Goal: Information Seeking & Learning: Learn about a topic

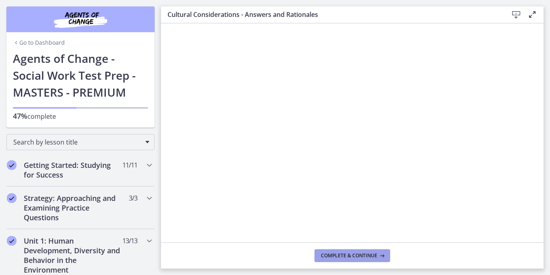
click at [353, 252] on span "Complete & continue" at bounding box center [349, 255] width 56 height 6
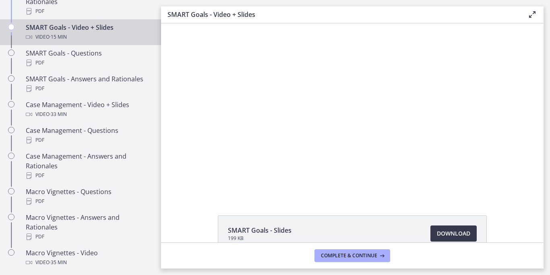
scroll to position [696, 0]
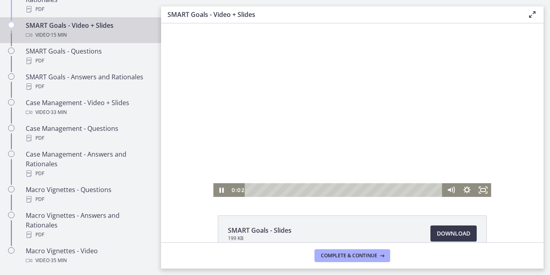
click at [261, 157] on div at bounding box center [352, 110] width 278 height 174
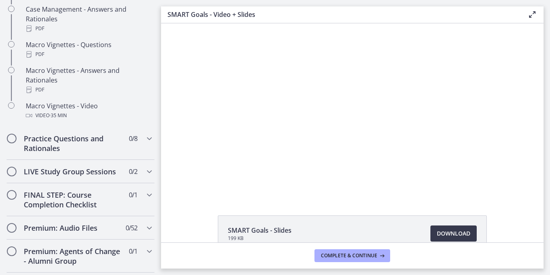
scroll to position [856, 0]
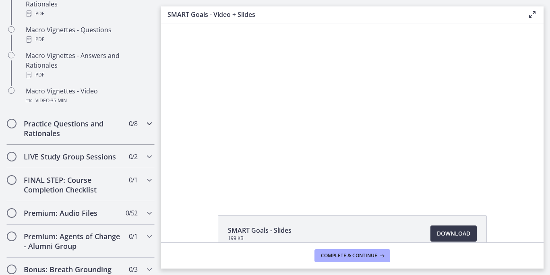
click at [145, 128] on icon "Chapters" at bounding box center [150, 124] width 10 height 10
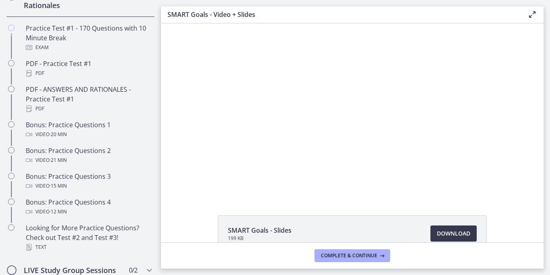
scroll to position [433, 0]
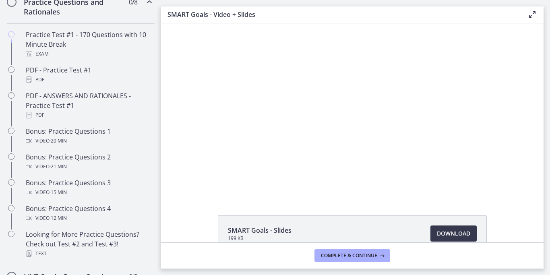
click at [320, 113] on div at bounding box center [352, 110] width 278 height 174
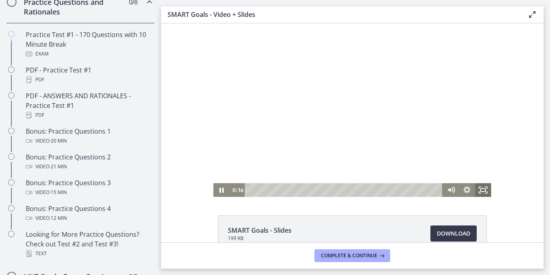
click at [480, 187] on icon "Fullscreen" at bounding box center [483, 190] width 16 height 14
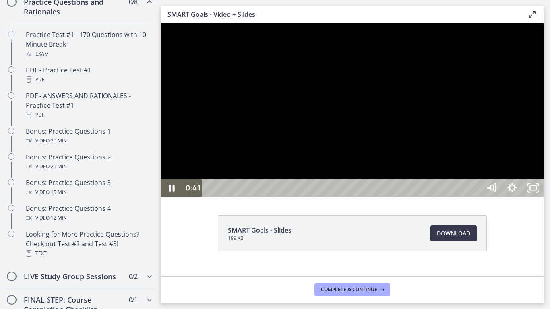
click at [491, 145] on div at bounding box center [352, 110] width 383 height 174
click at [478, 134] on div at bounding box center [352, 110] width 383 height 174
click at [329, 130] on div at bounding box center [352, 110] width 383 height 174
click at [377, 160] on div at bounding box center [352, 110] width 383 height 174
click at [544, 197] on icon "Unfullscreen" at bounding box center [533, 188] width 21 height 18
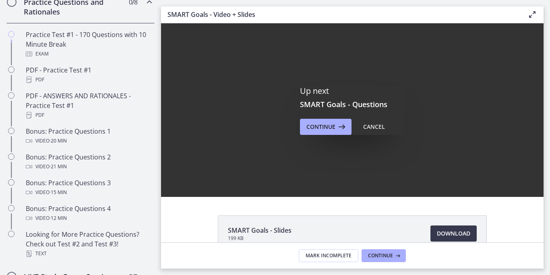
scroll to position [0, 0]
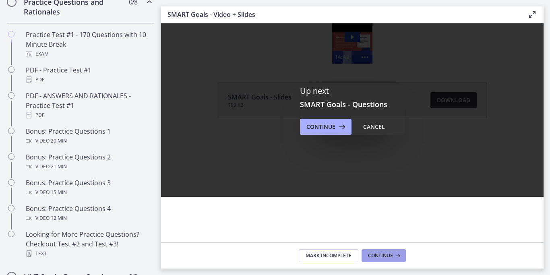
click at [384, 259] on button "Continue" at bounding box center [384, 255] width 44 height 13
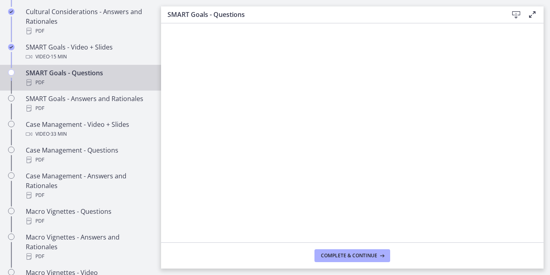
scroll to position [665, 0]
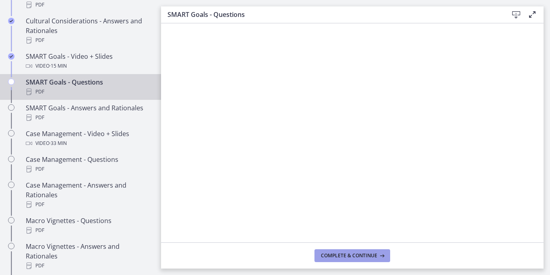
click at [352, 255] on span "Complete & continue" at bounding box center [349, 255] width 56 height 6
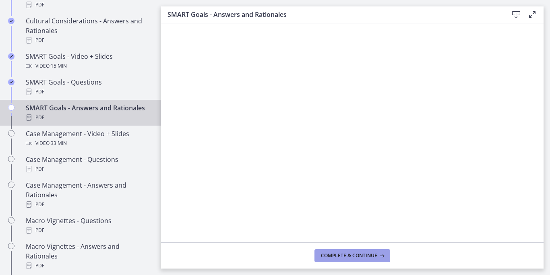
click at [348, 254] on span "Complete & continue" at bounding box center [349, 255] width 56 height 6
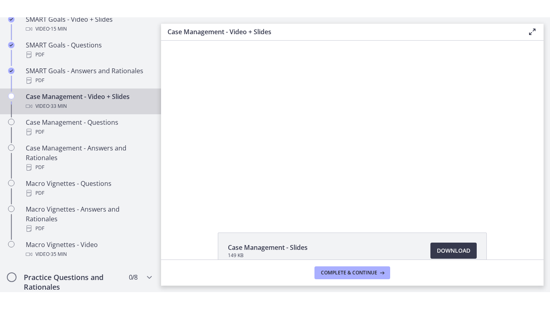
scroll to position [707, 0]
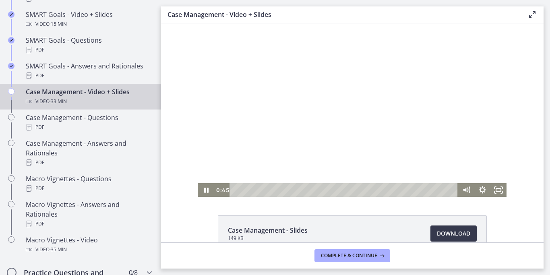
click at [306, 131] on div at bounding box center [352, 110] width 308 height 174
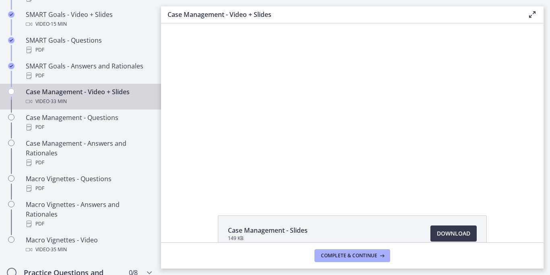
click at [326, 131] on div at bounding box center [352, 110] width 308 height 174
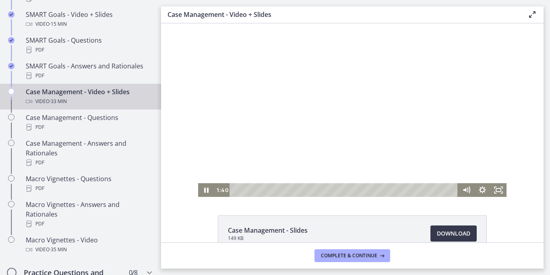
click at [321, 116] on div at bounding box center [352, 110] width 308 height 174
click at [298, 98] on div at bounding box center [352, 110] width 308 height 174
click at [239, 111] on div at bounding box center [352, 110] width 308 height 174
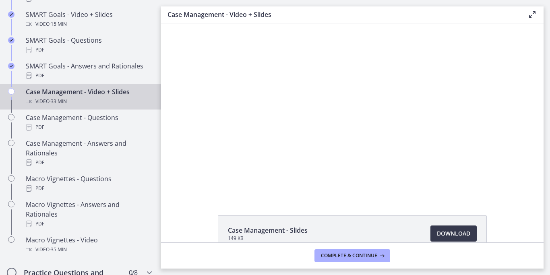
click at [241, 111] on div at bounding box center [352, 110] width 308 height 174
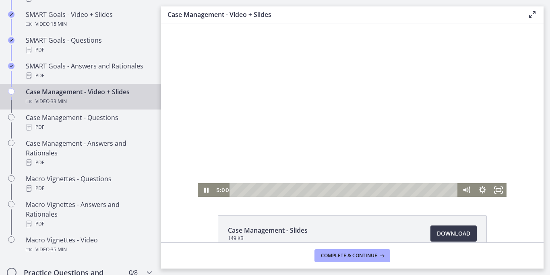
click at [248, 95] on div at bounding box center [352, 110] width 308 height 174
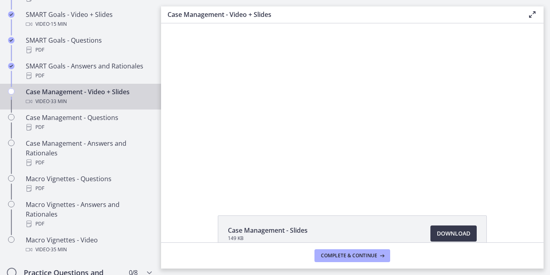
click at [248, 95] on div at bounding box center [352, 110] width 308 height 174
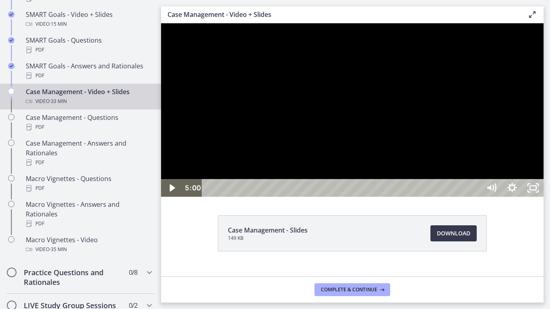
click at [380, 146] on div at bounding box center [352, 110] width 383 height 174
click at [286, 192] on div at bounding box center [352, 110] width 383 height 174
click at [338, 197] on div at bounding box center [352, 110] width 383 height 174
click at [463, 149] on div at bounding box center [352, 110] width 383 height 174
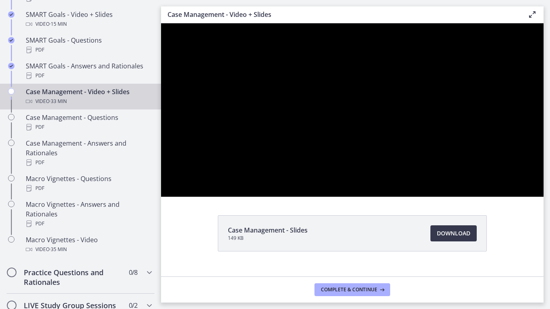
click at [538, 144] on div at bounding box center [352, 110] width 383 height 174
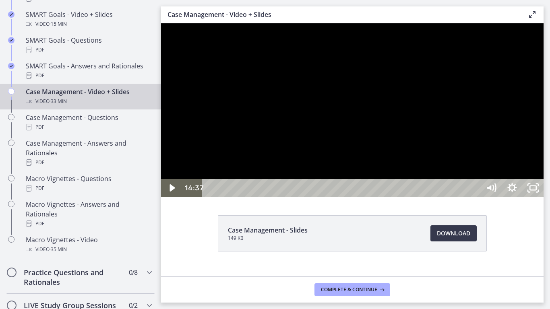
click at [538, 146] on div at bounding box center [352, 110] width 383 height 174
click at [504, 134] on div at bounding box center [352, 110] width 383 height 174
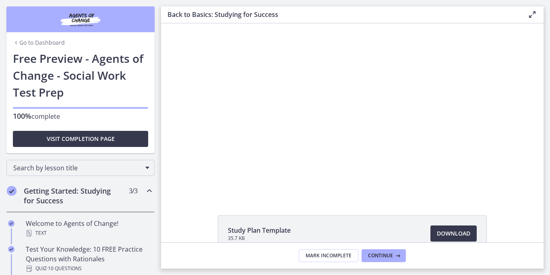
click at [30, 44] on link "Go to Dashboard" at bounding box center [39, 43] width 52 height 8
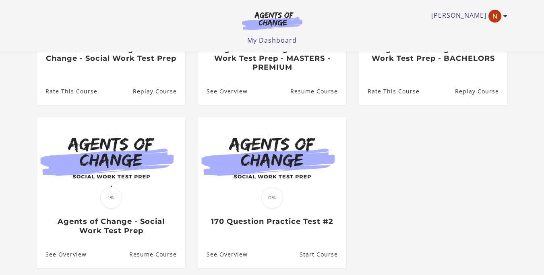
scroll to position [179, 0]
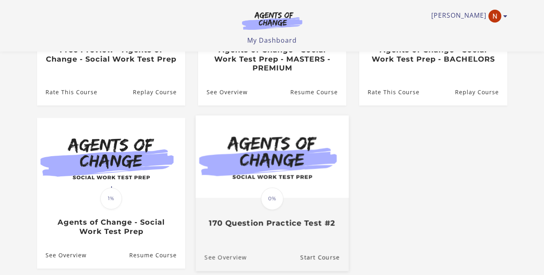
click at [226, 257] on link "See Overview" at bounding box center [220, 257] width 51 height 27
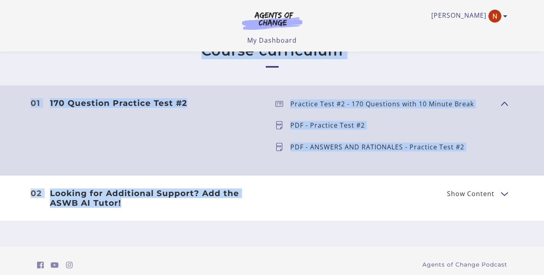
drag, startPoint x: 550, startPoint y: 87, endPoint x: 549, endPoint y: 205, distance: 118.0
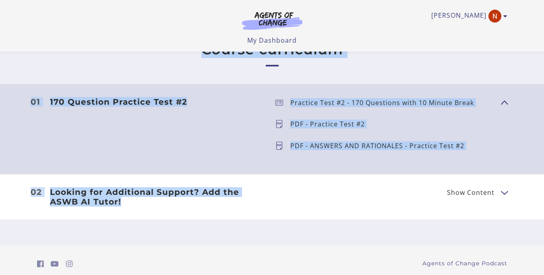
click at [493, 235] on section "Course curriculum 01 170 Question Practice Test #2 Show Content Practice Test #…" at bounding box center [272, 130] width 544 height 230
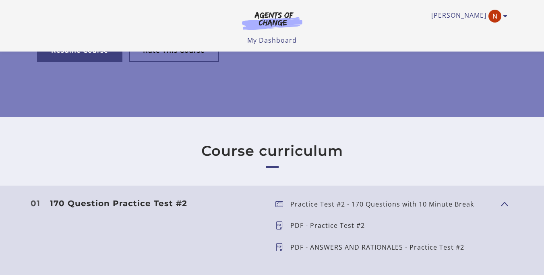
scroll to position [110, 0]
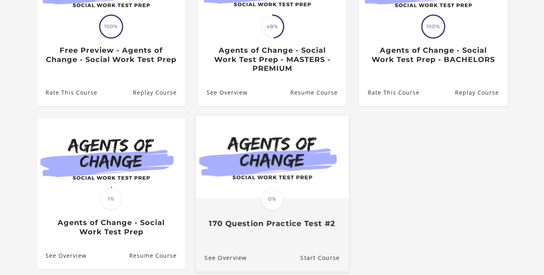
click at [293, 214] on div "Translation missing: en.liquid.partials.dashboard_course_card.progress_descript…" at bounding box center [271, 213] width 153 height 29
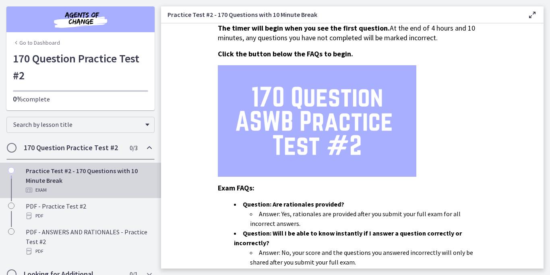
scroll to position [45, 0]
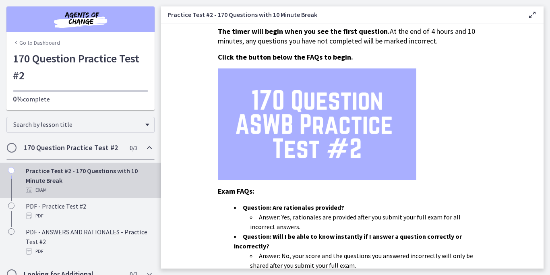
click at [19, 43] on link "Go to Dashboard" at bounding box center [36, 43] width 47 height 8
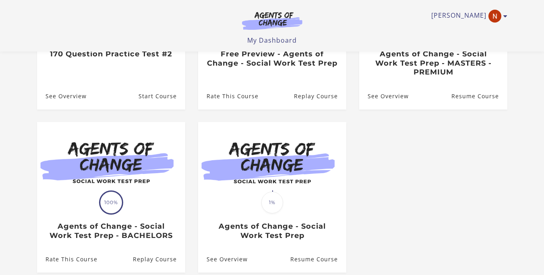
scroll to position [180, 0]
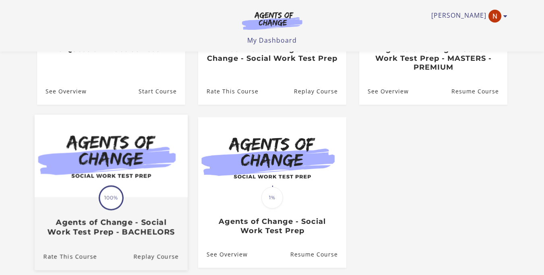
click at [126, 212] on div "Translation missing: en.liquid.partials.dashboard_course_card.progress_descript…" at bounding box center [110, 217] width 153 height 39
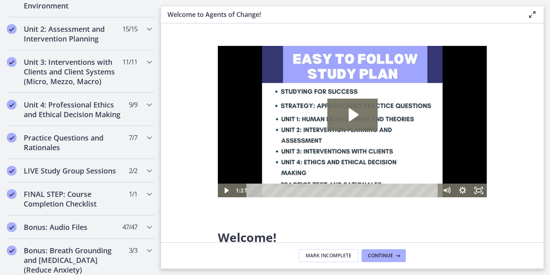
scroll to position [701, 0]
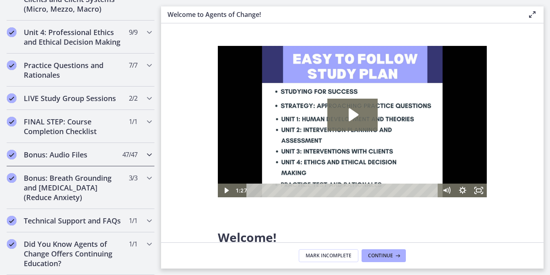
click at [129, 150] on span "47 / 47 Completed" at bounding box center [129, 155] width 15 height 10
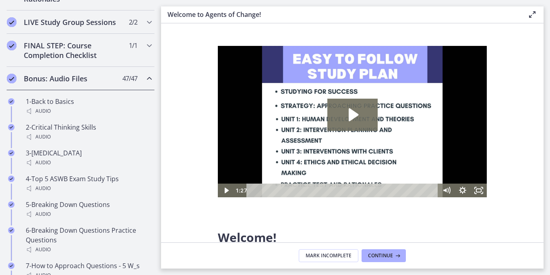
scroll to position [382, 0]
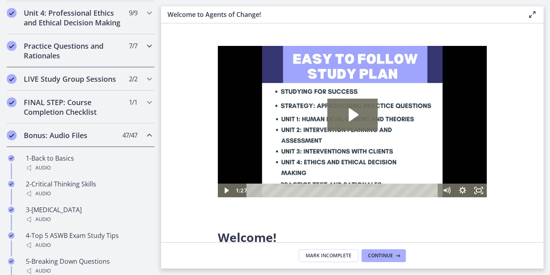
click at [131, 67] on div "Practice Questions and Rationales 7 / 7 Completed" at bounding box center [80, 50] width 148 height 33
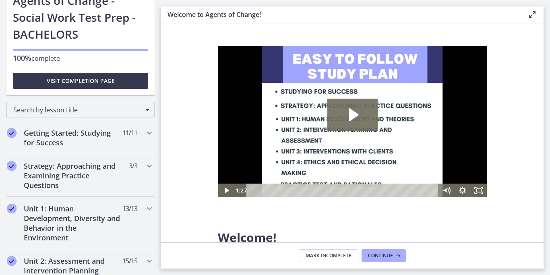
scroll to position [0, 0]
